Goal: Information Seeking & Learning: Learn about a topic

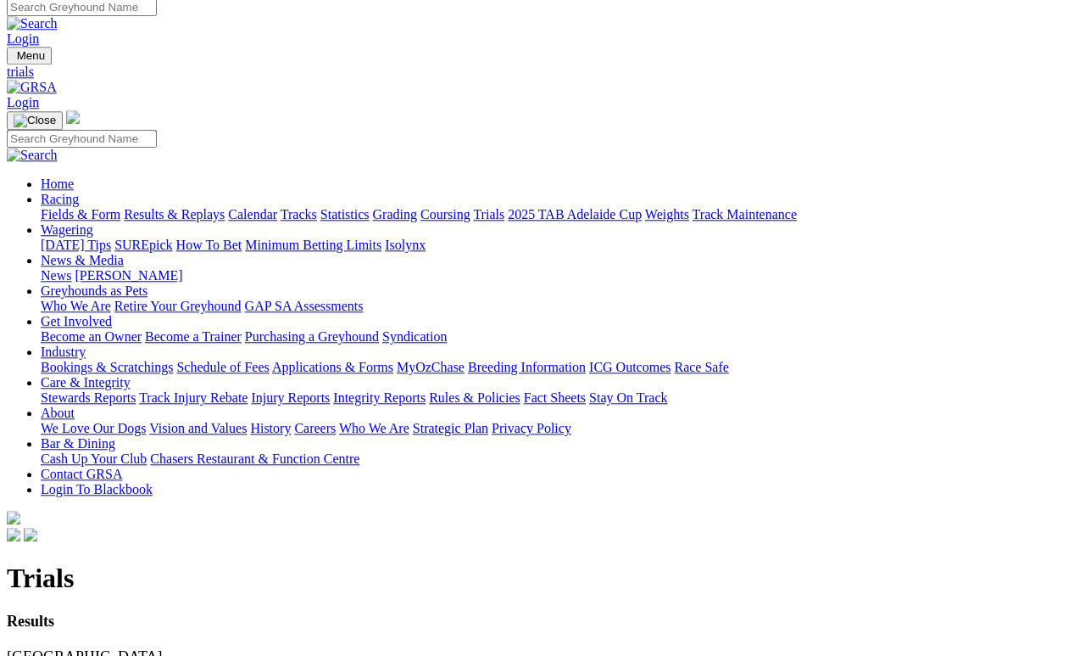
scroll to position [8, 0]
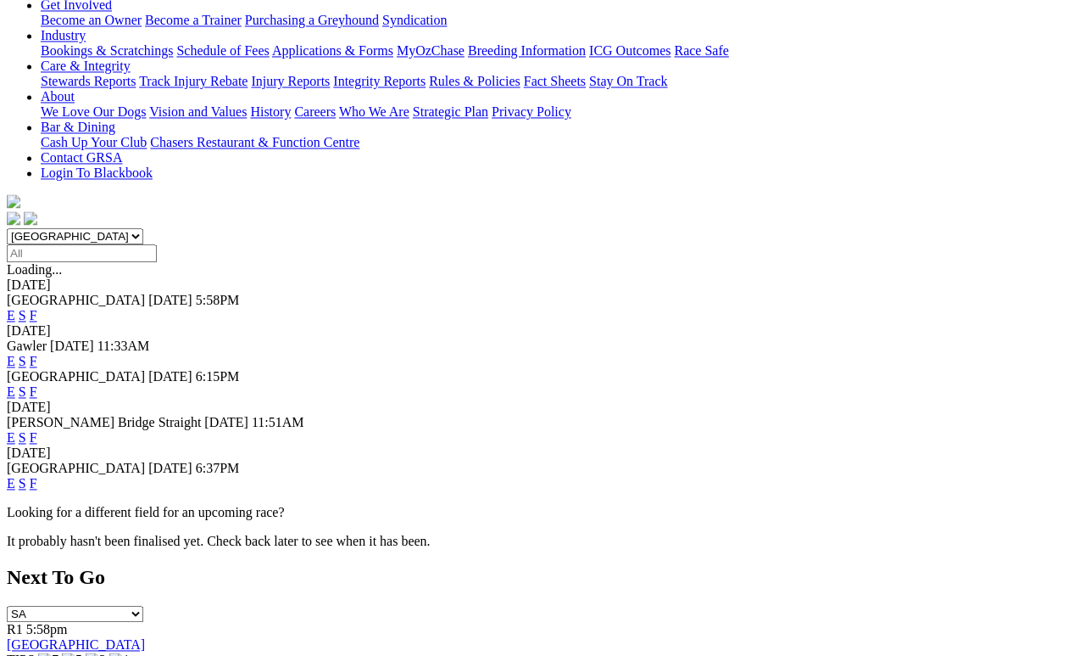
scroll to position [325, 0]
click at [37, 476] on link "F" at bounding box center [34, 483] width 8 height 14
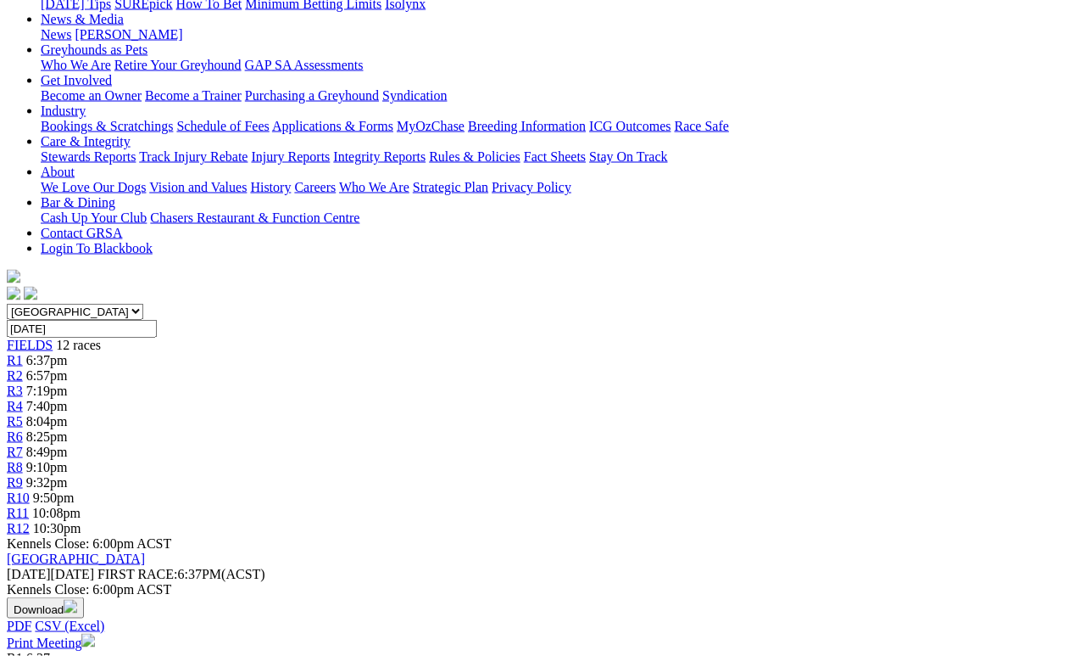
scroll to position [250, 0]
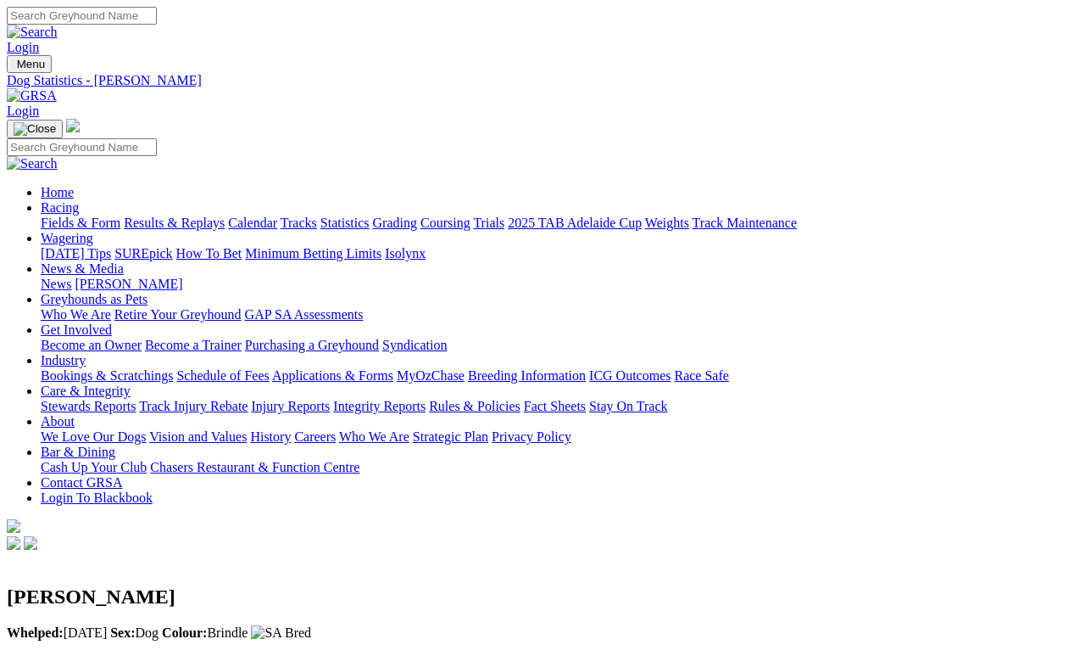
scroll to position [8, 0]
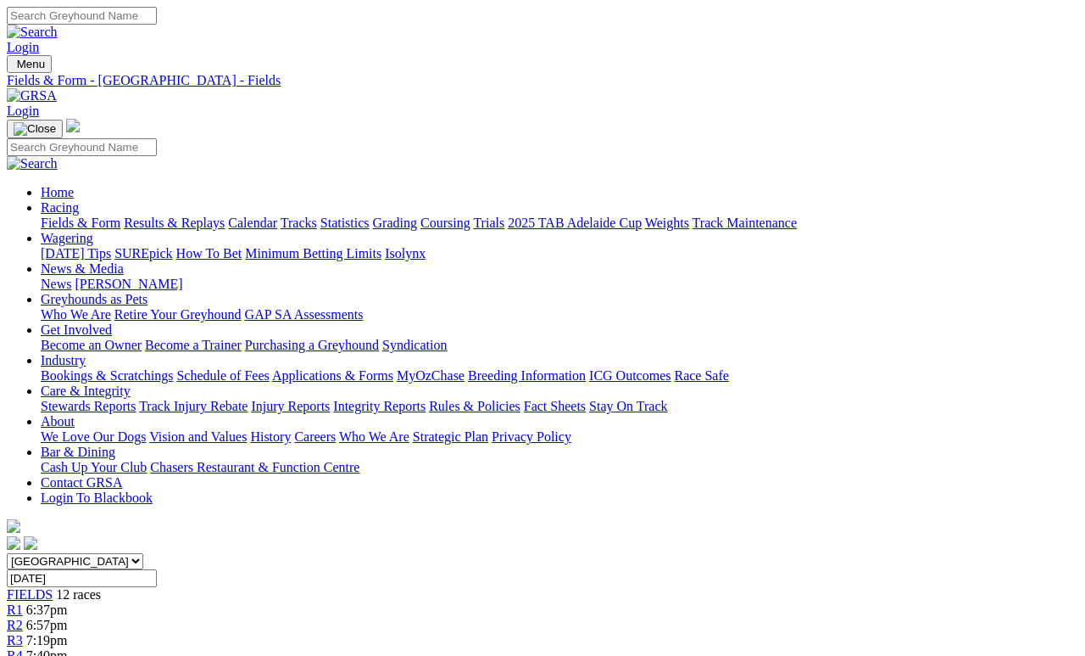
scroll to position [341, 0]
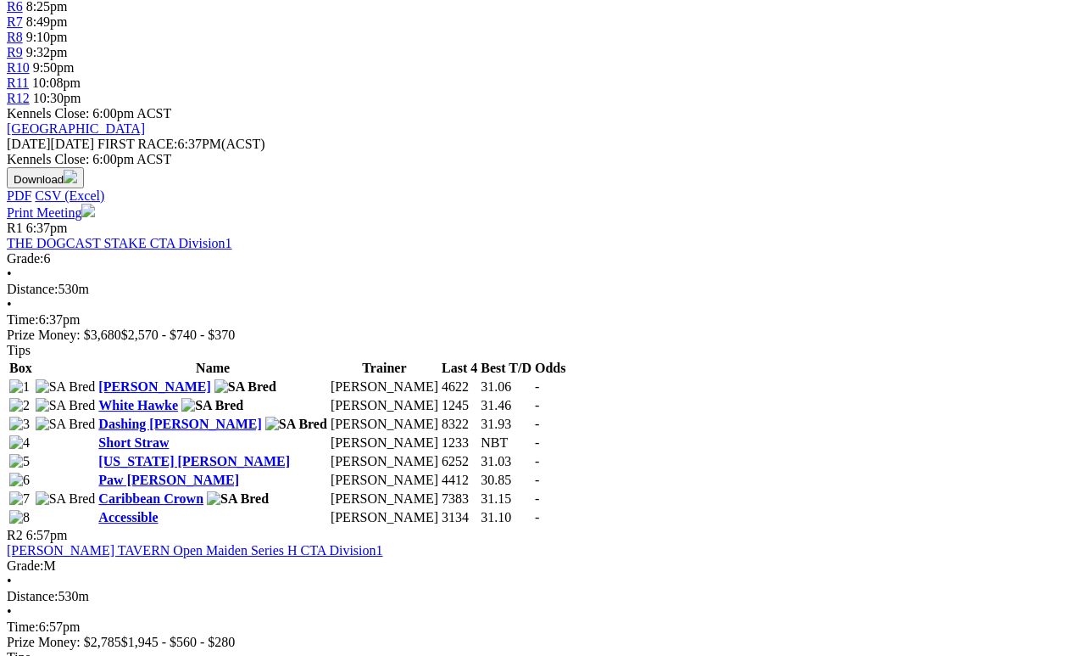
scroll to position [679, 0]
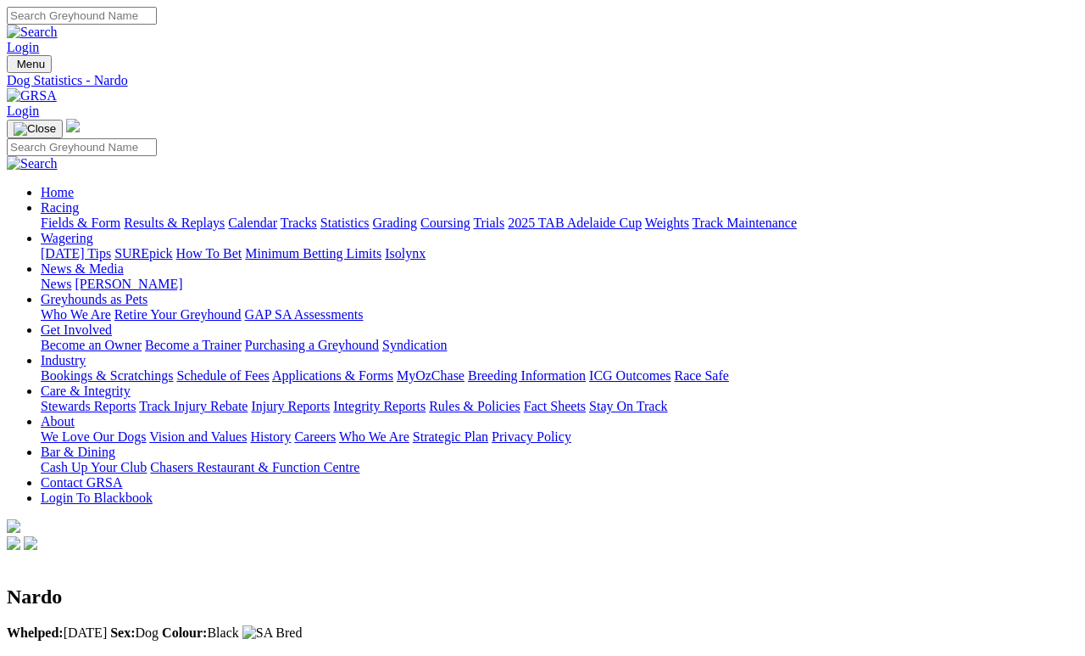
scroll to position [8, 0]
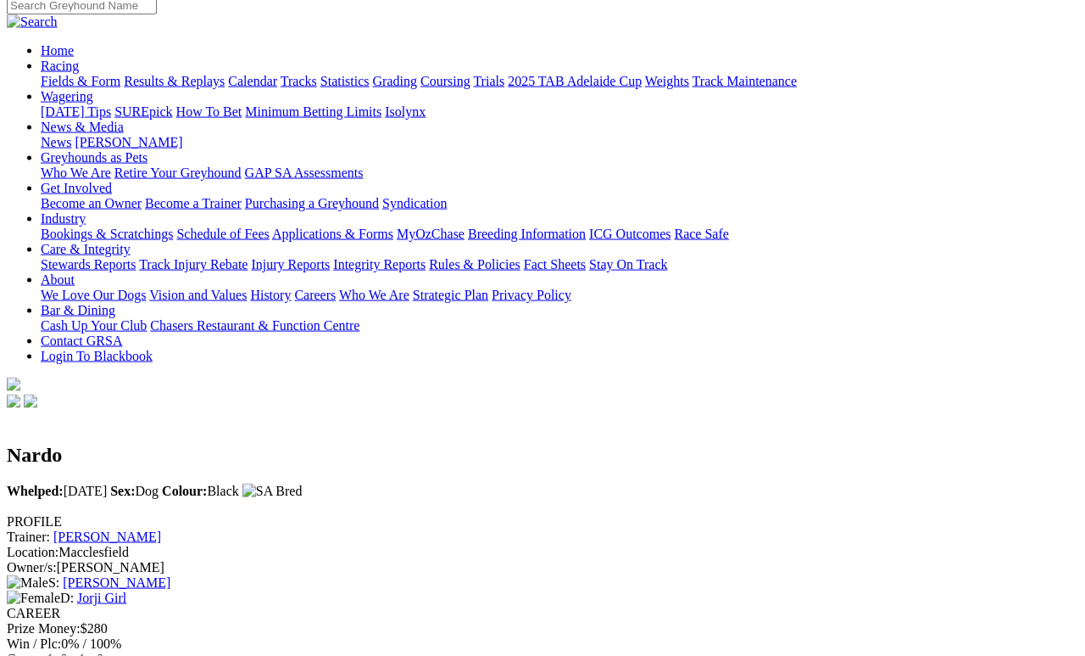
scroll to position [0, 0]
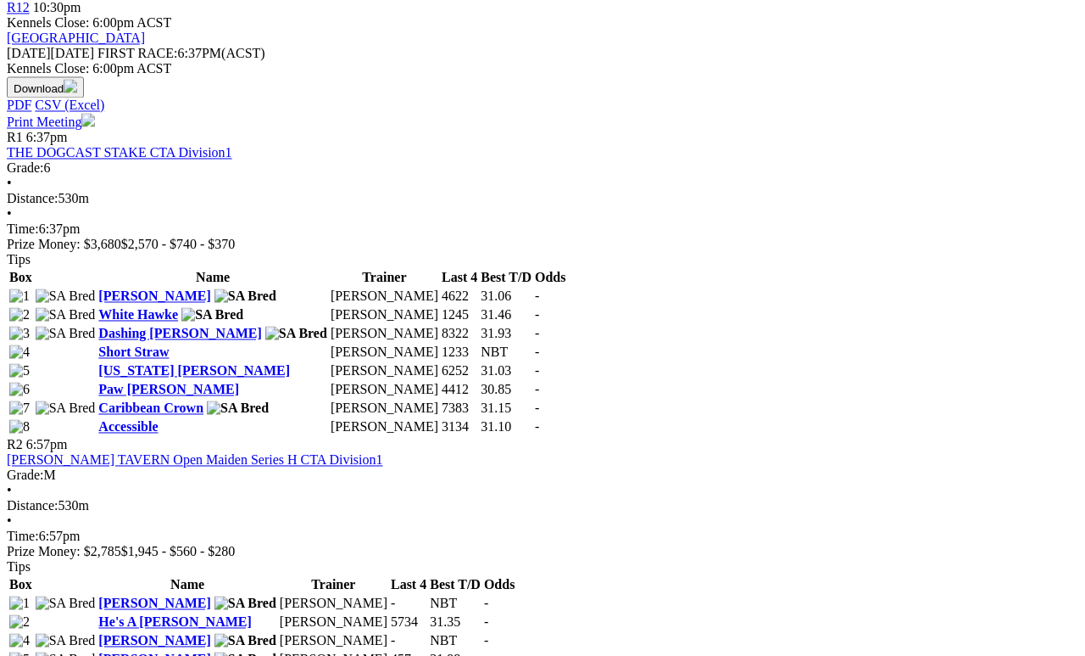
scroll to position [770, 0]
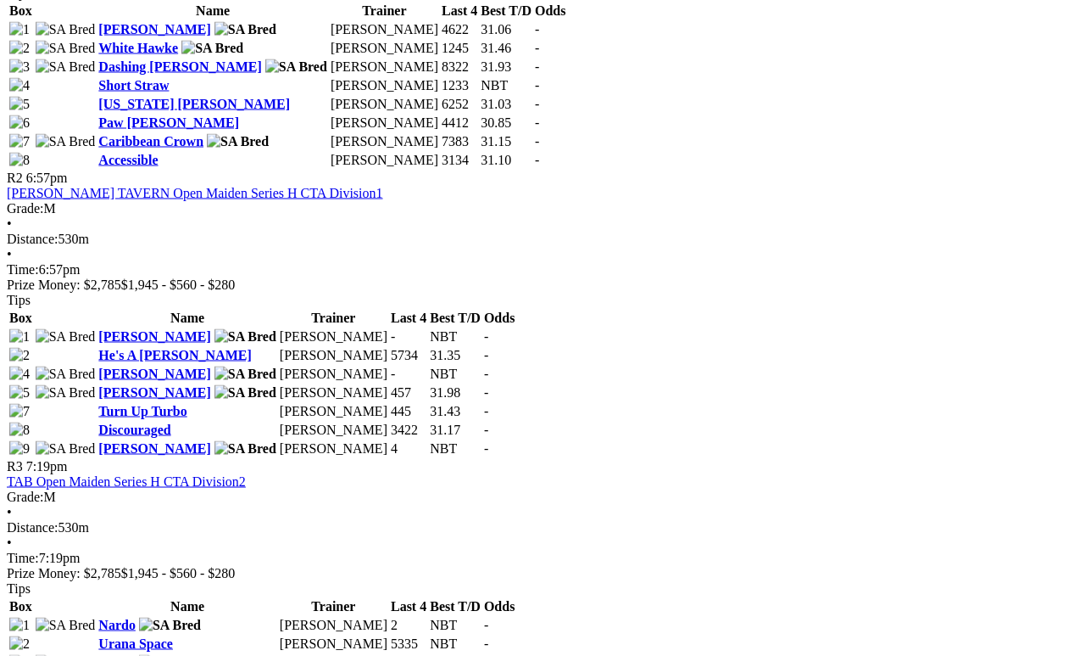
scroll to position [1042, 0]
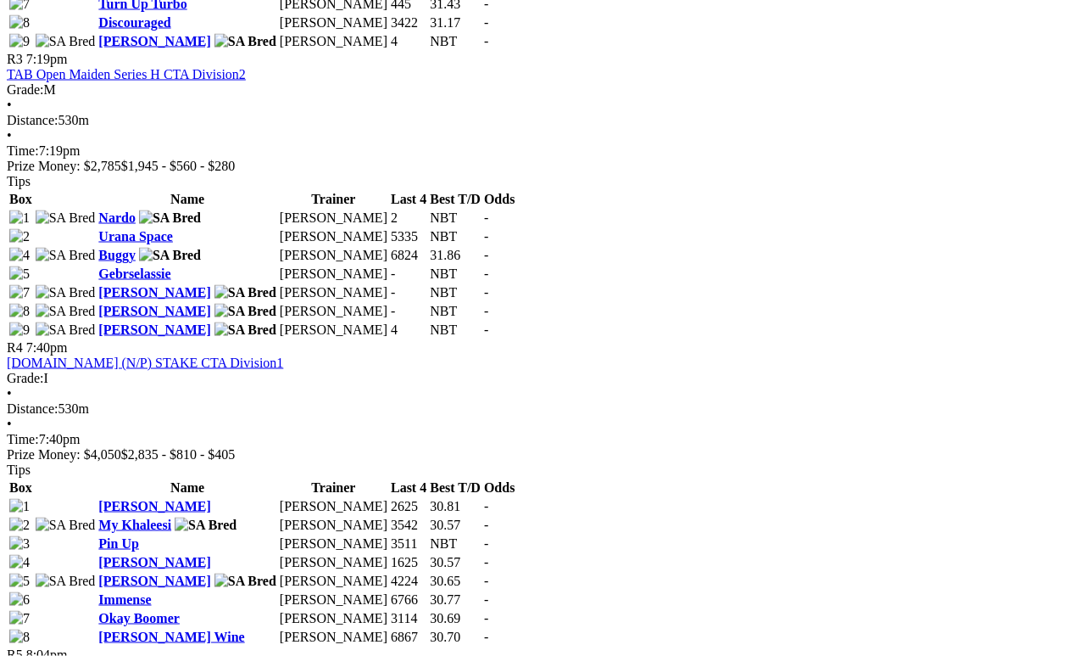
scroll to position [1444, 0]
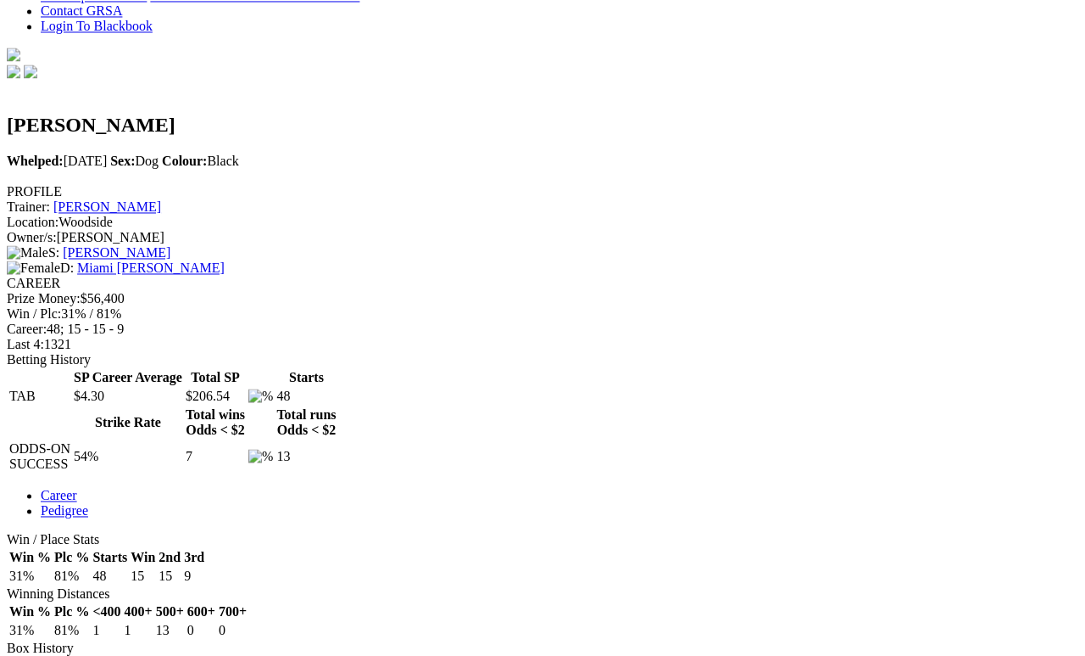
scroll to position [453, 0]
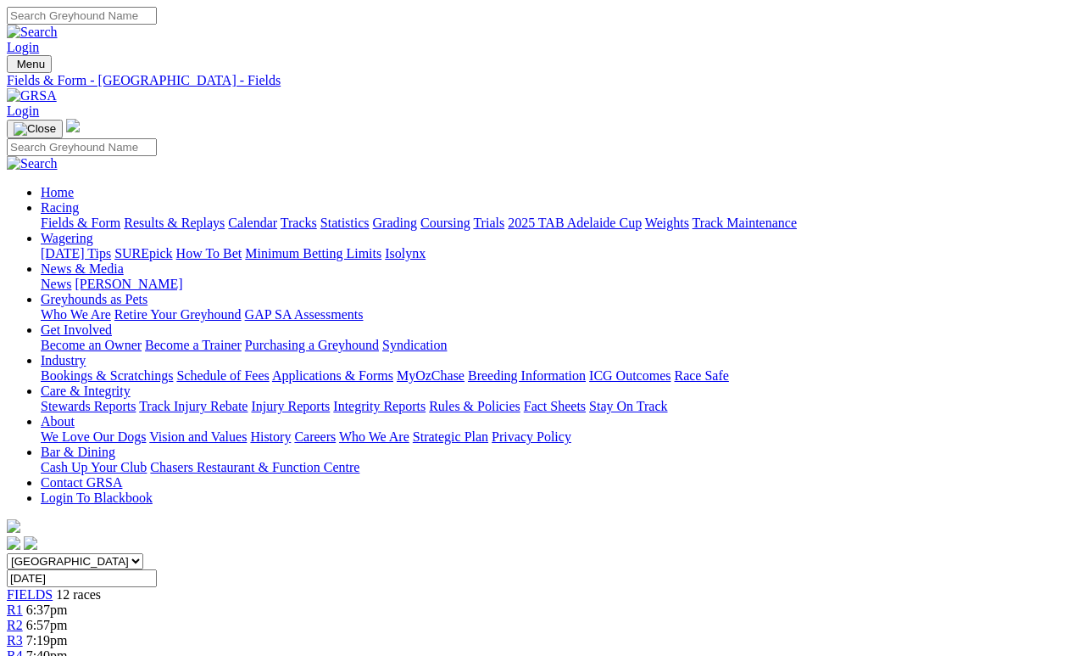
click at [277, 215] on link "Calendar" at bounding box center [252, 222] width 49 height 14
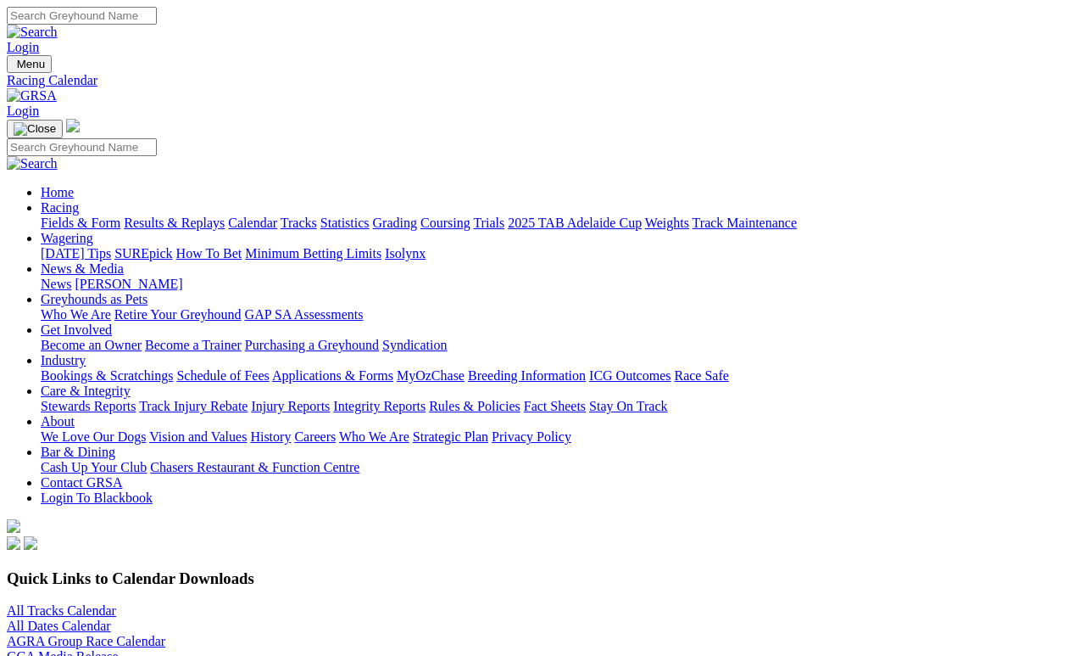
scroll to position [8, 0]
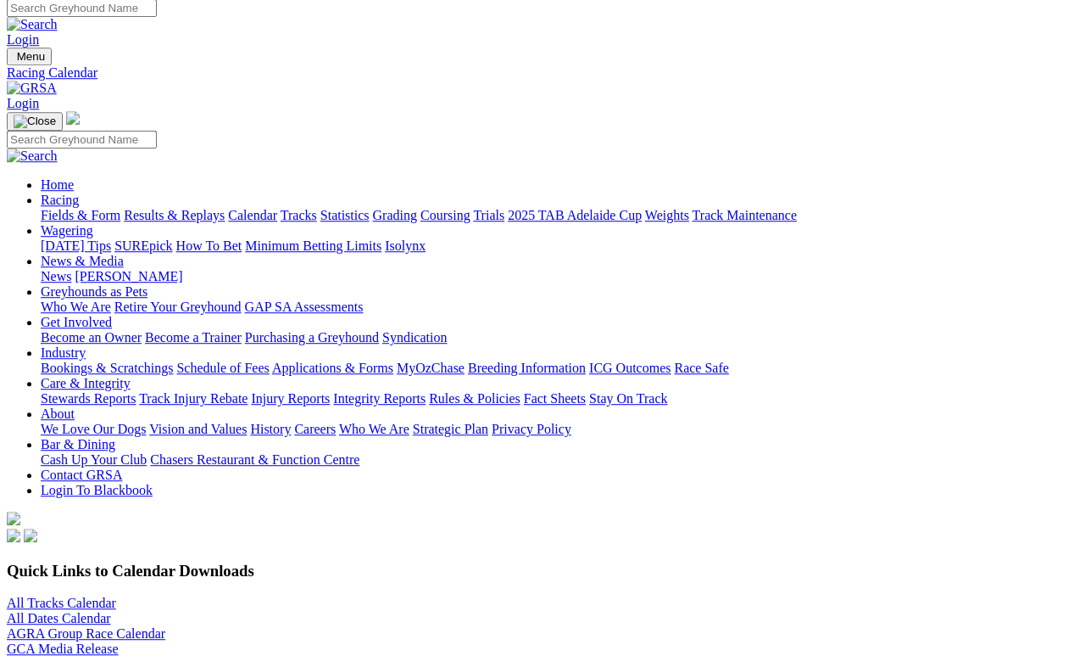
click at [84, 595] on link "All Tracks Calendar" at bounding box center [61, 602] width 109 height 14
